Goal: Information Seeking & Learning: Check status

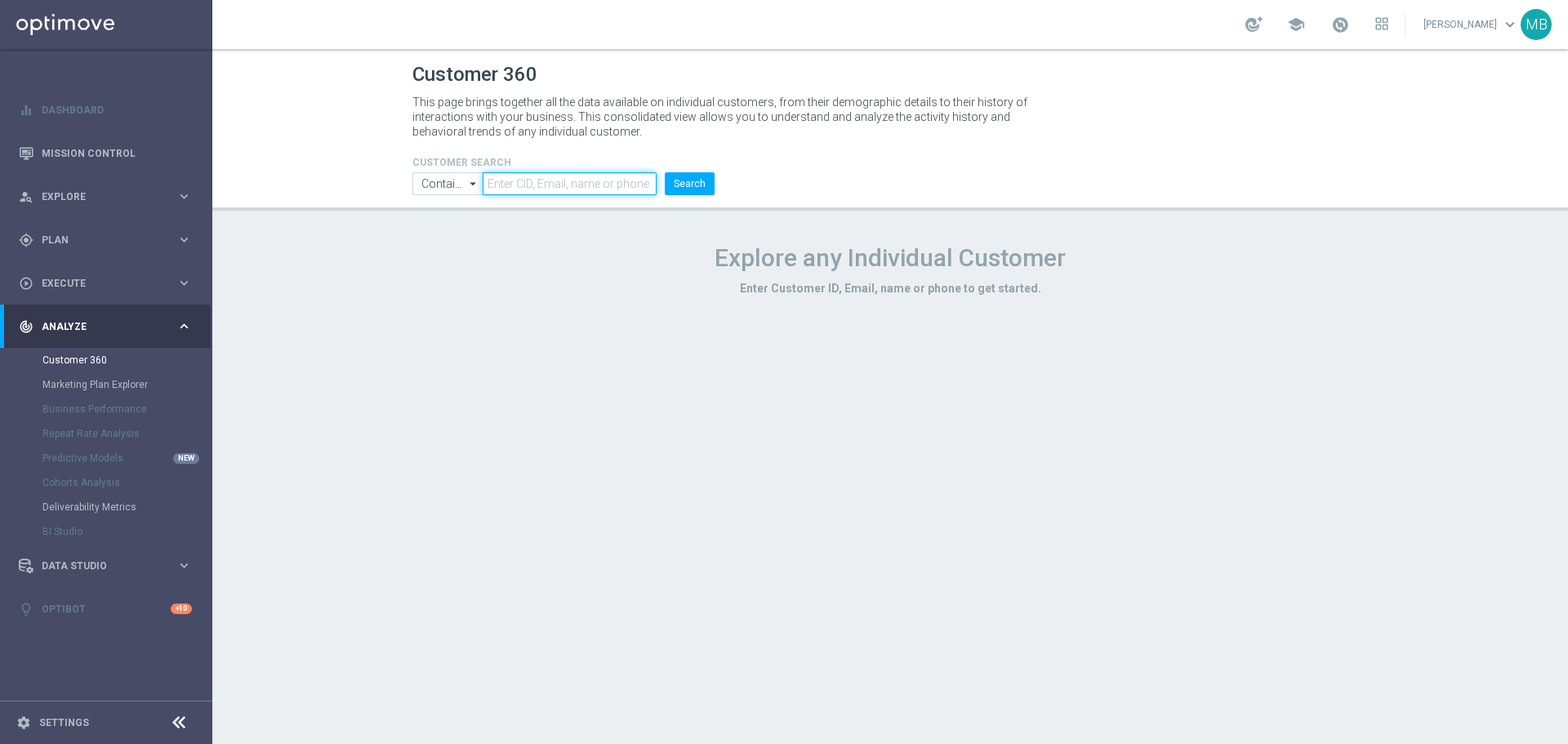
click at [540, 180] on input "text" at bounding box center [570, 183] width 174 height 23
paste input "3376597"
type input "3376597"
click at [695, 184] on button "Search" at bounding box center [690, 183] width 50 height 23
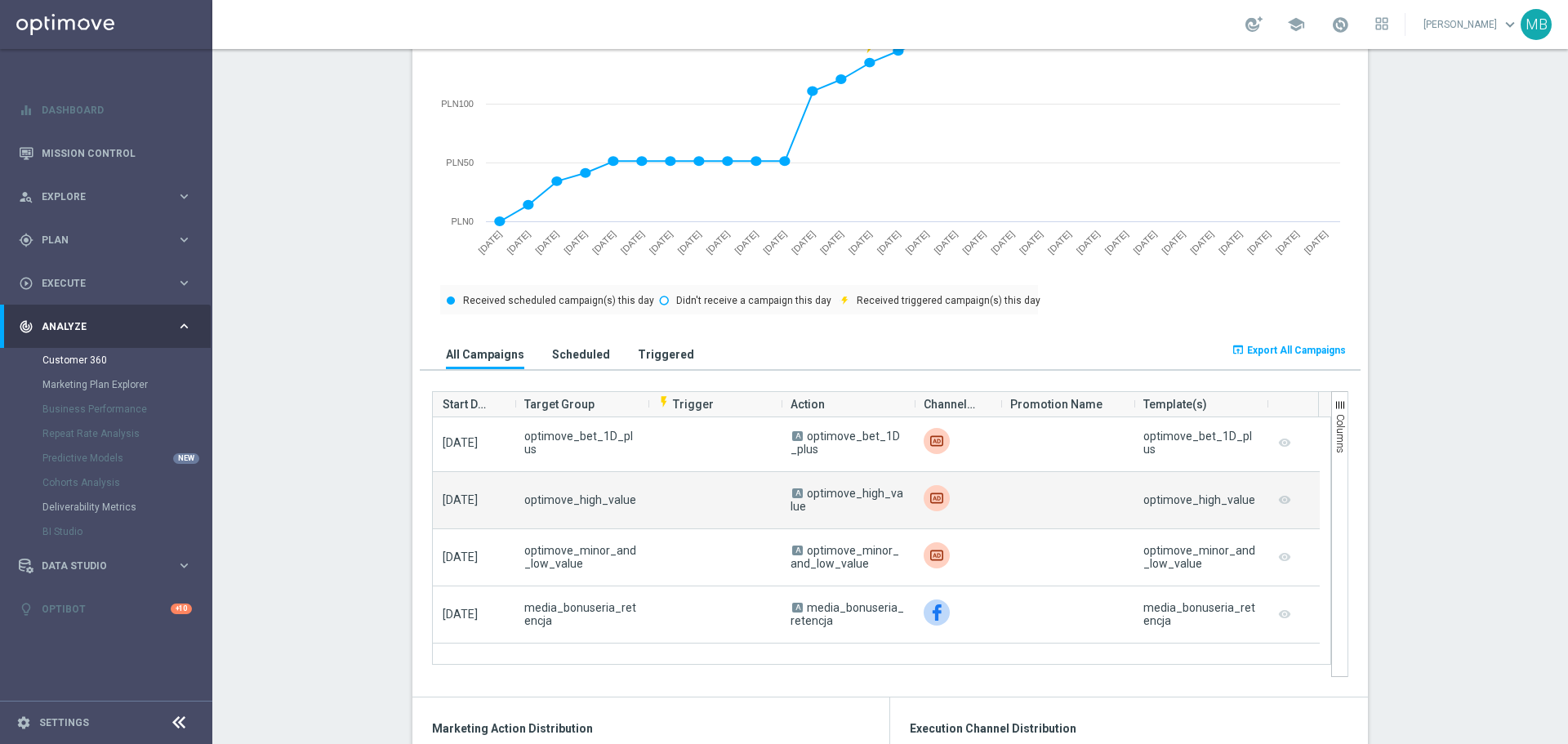
scroll to position [3594, 0]
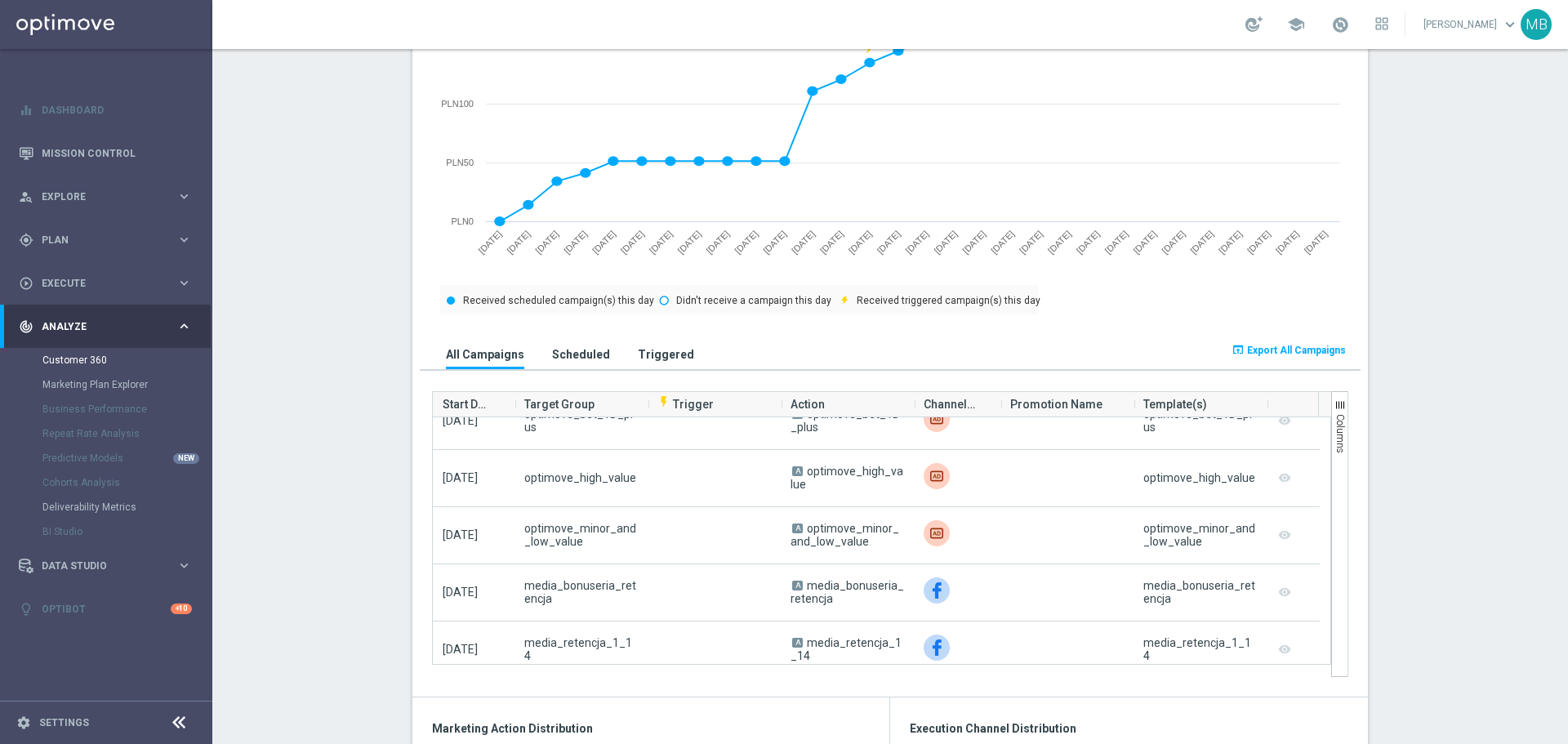
click at [648, 336] on div "All Campaigns Scheduled Triggered" at bounding box center [772, 348] width 706 height 43
click at [648, 354] on h3 "Triggered" at bounding box center [665, 354] width 56 height 15
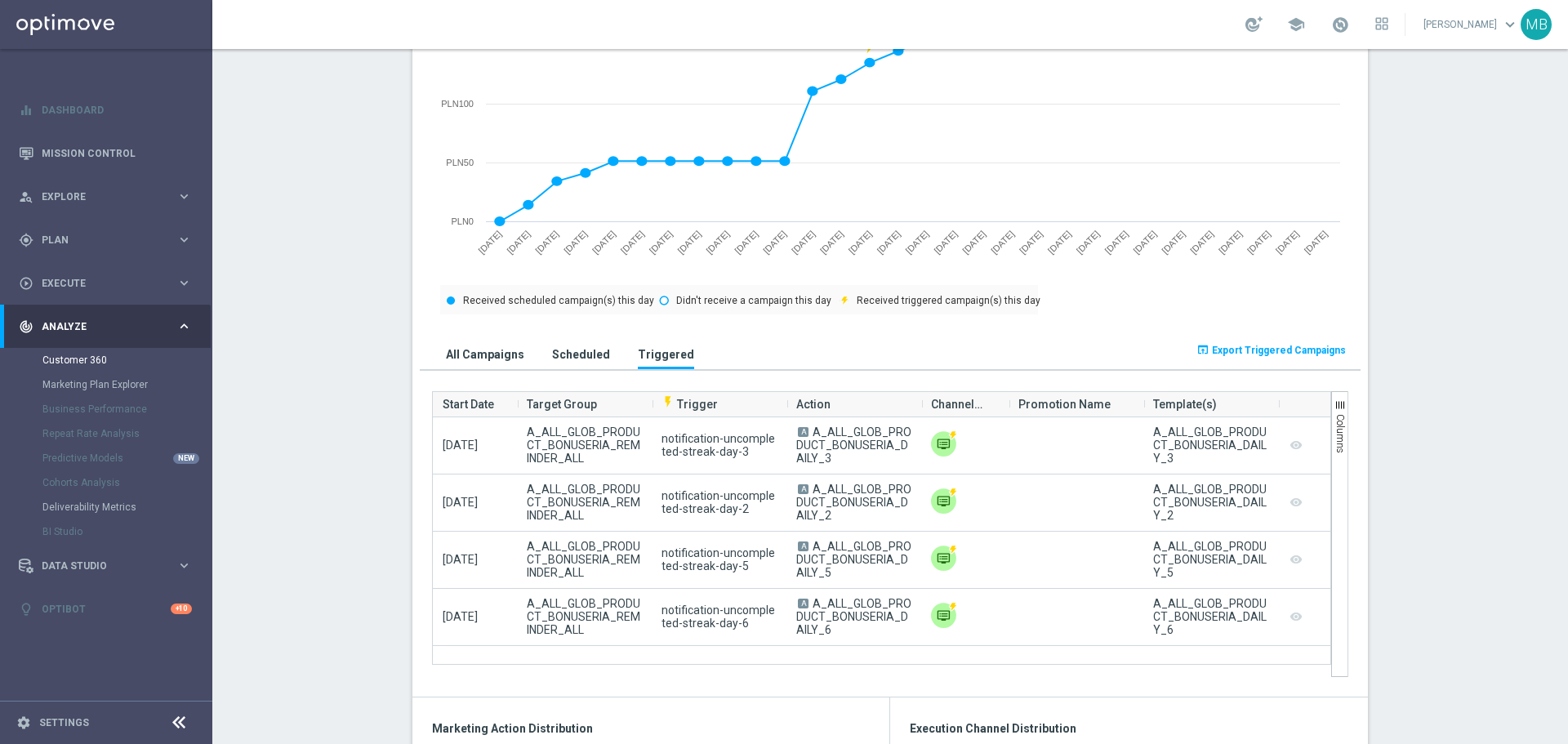
scroll to position [0, 0]
click at [499, 355] on h3 "All Campaigns" at bounding box center [485, 354] width 79 height 15
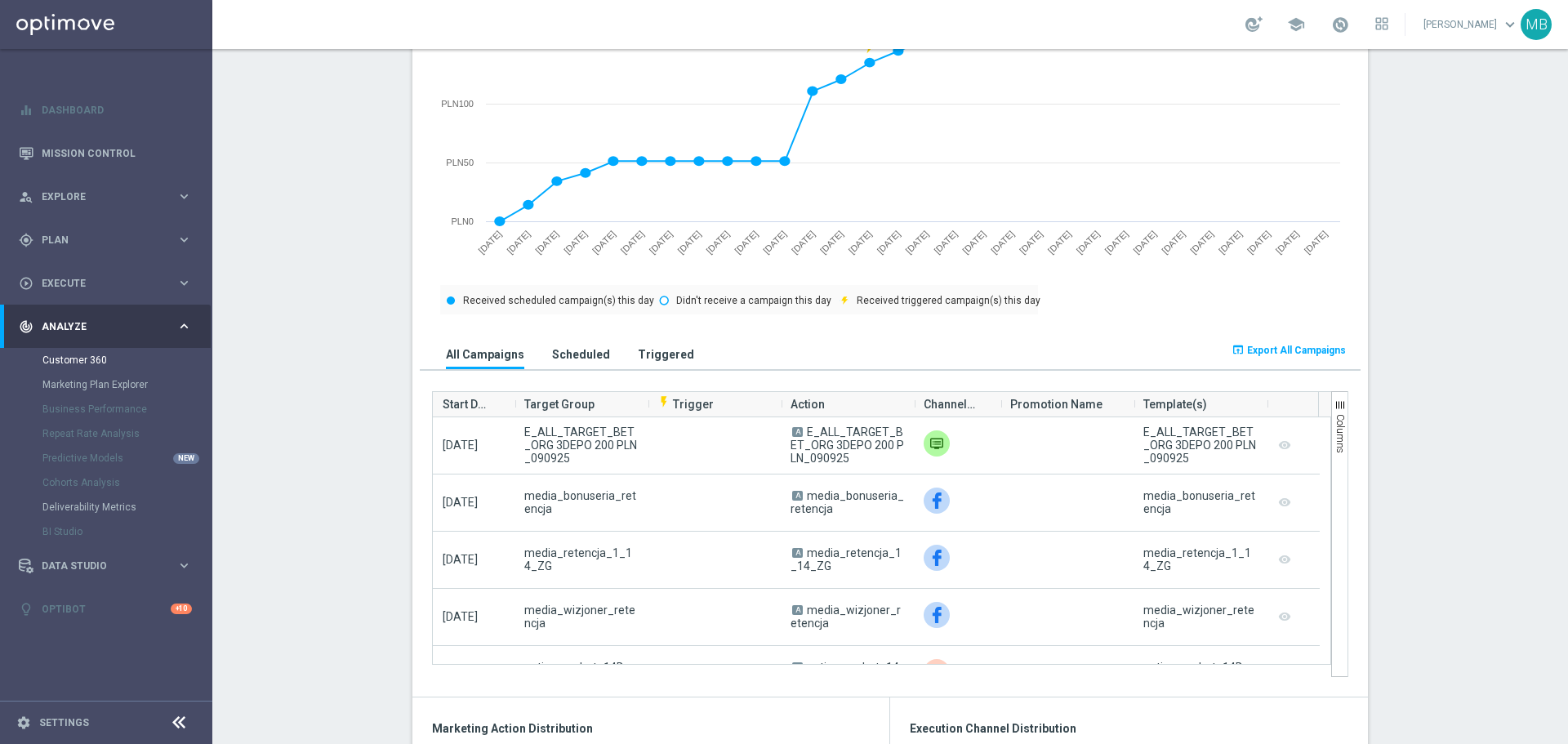
click at [385, 386] on section "AVG NGR L24WA: PLN18 more_vert CONSENT STATUS View Consent History FIRST DEPOSI…" at bounding box center [890, 711] width 1355 height 2586
